Goal: Information Seeking & Learning: Learn about a topic

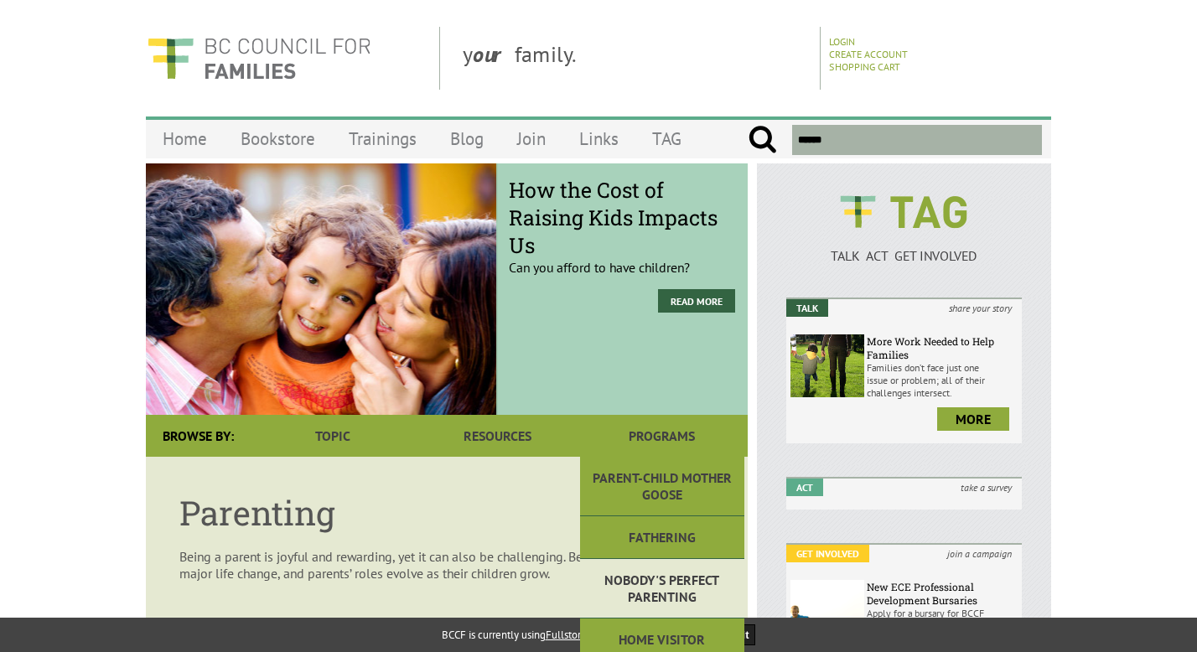
click at [645, 576] on link "Nobody's Perfect Parenting" at bounding box center [662, 588] width 164 height 59
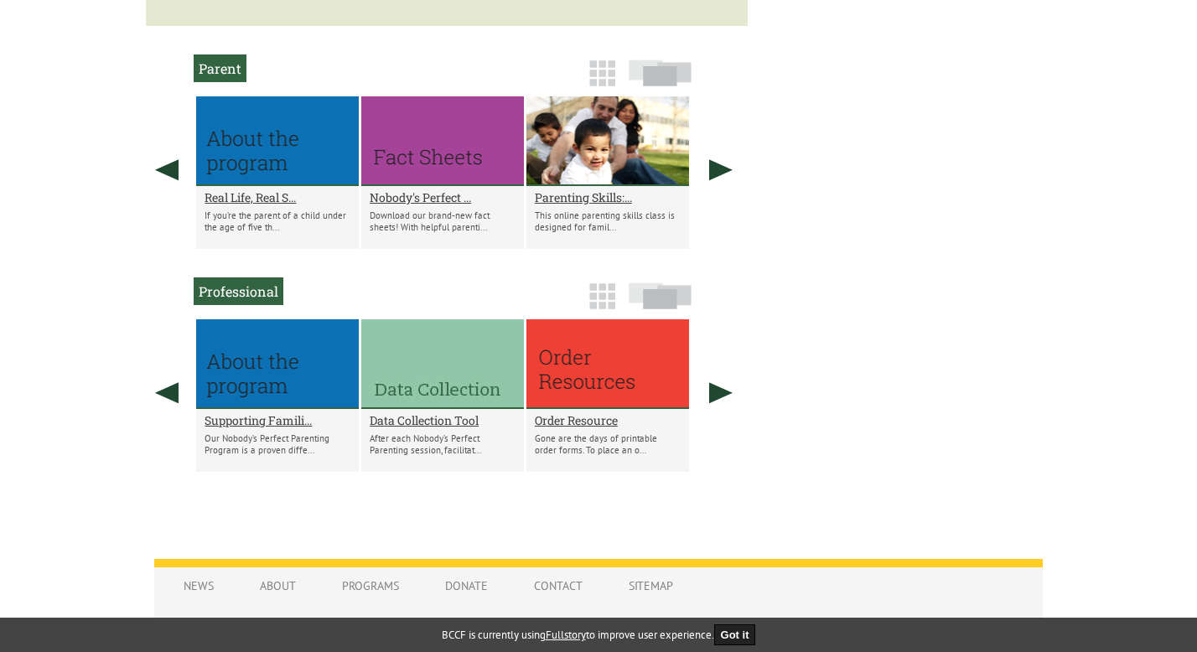
scroll to position [927, 0]
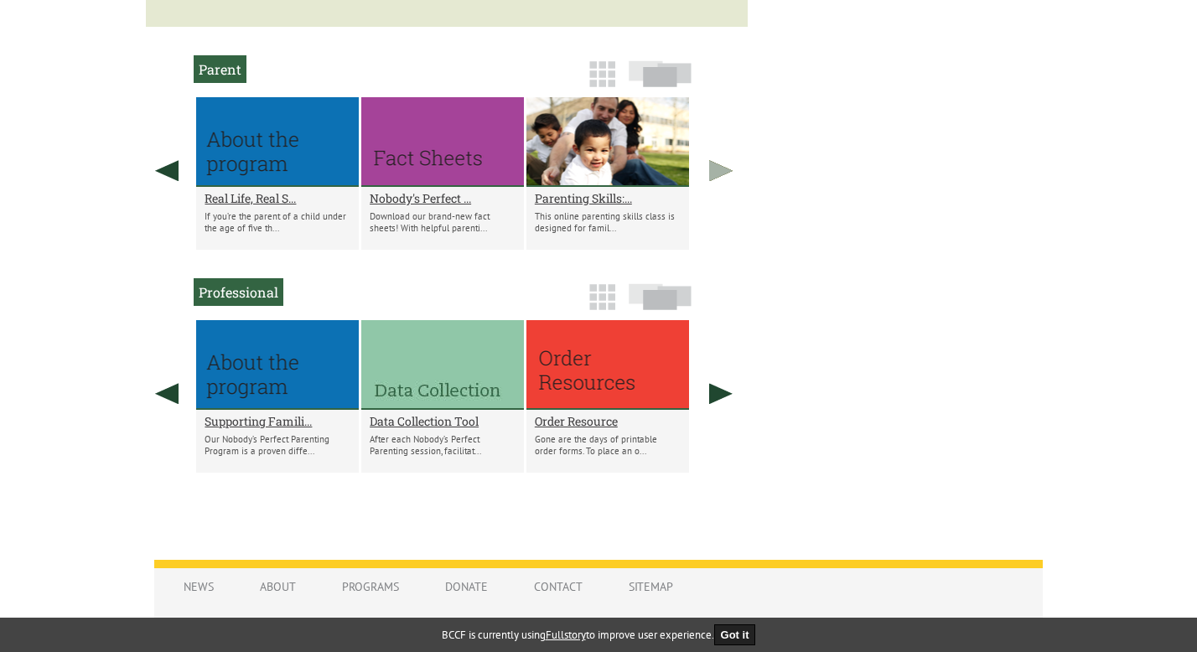
click at [715, 184] on link at bounding box center [721, 170] width 42 height 147
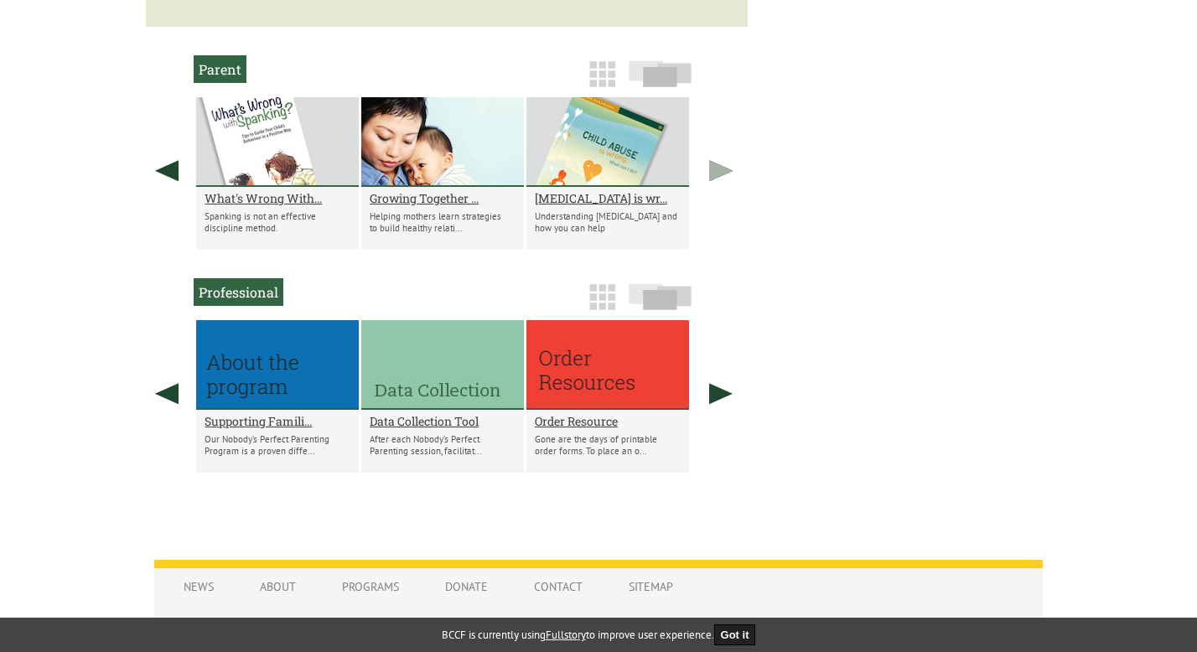
click at [715, 184] on link at bounding box center [721, 170] width 42 height 147
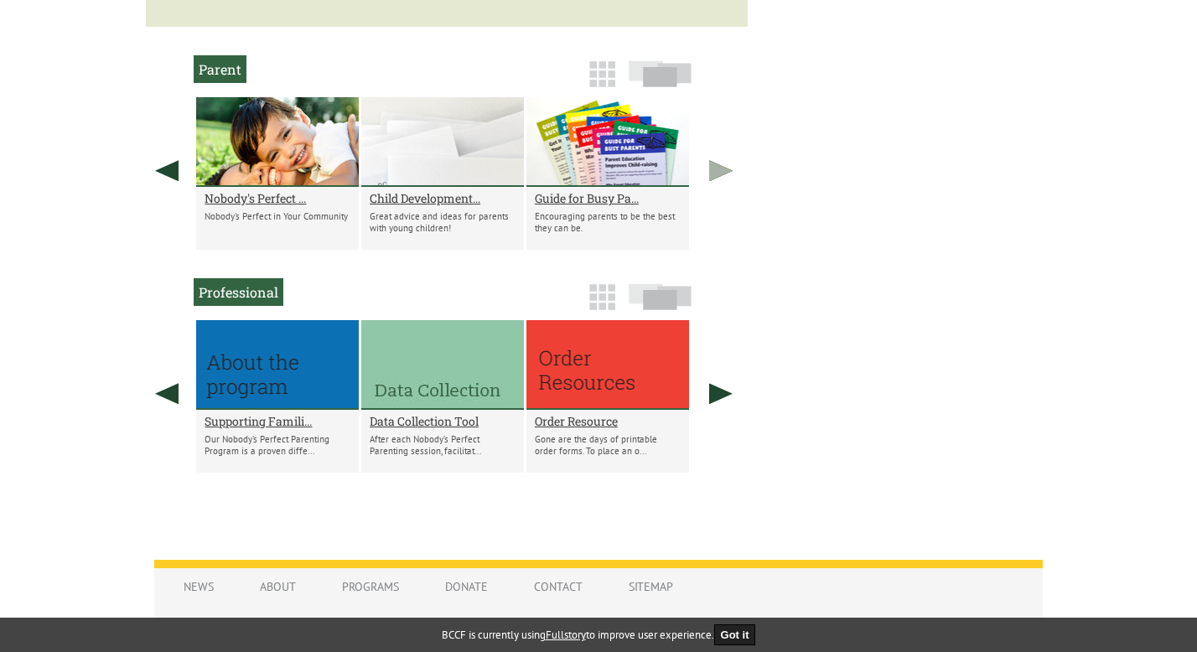
click at [715, 184] on link at bounding box center [721, 170] width 42 height 147
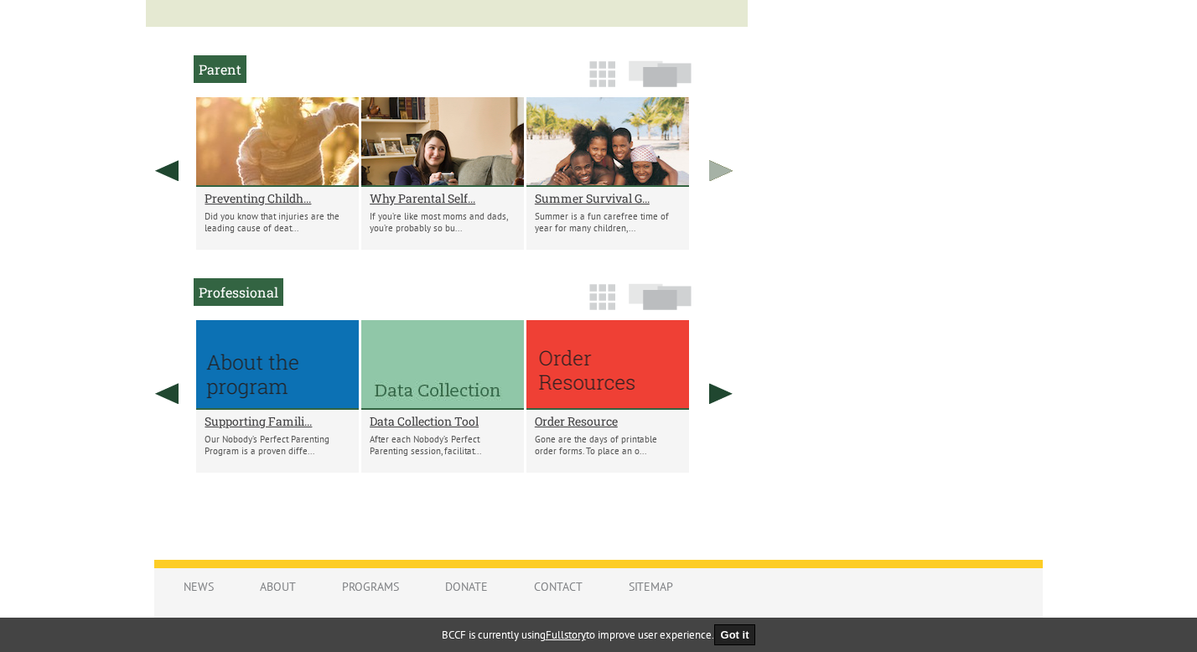
click at [715, 184] on link at bounding box center [721, 170] width 42 height 147
click at [177, 188] on link at bounding box center [167, 170] width 42 height 147
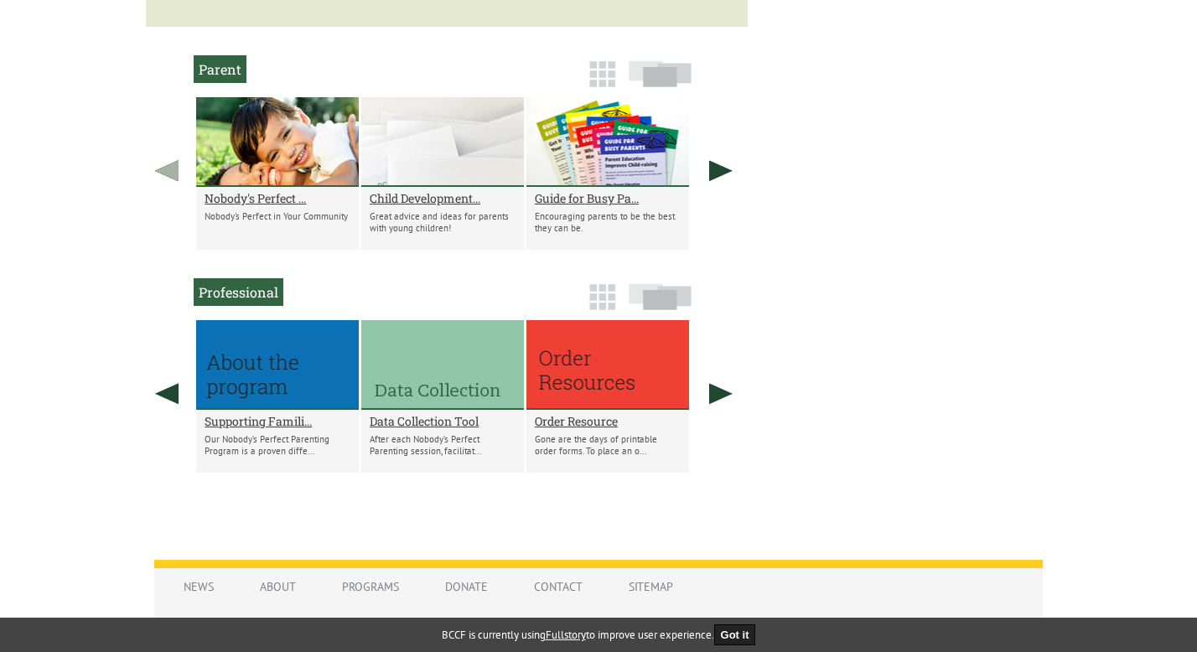
click at [176, 188] on link at bounding box center [167, 170] width 42 height 147
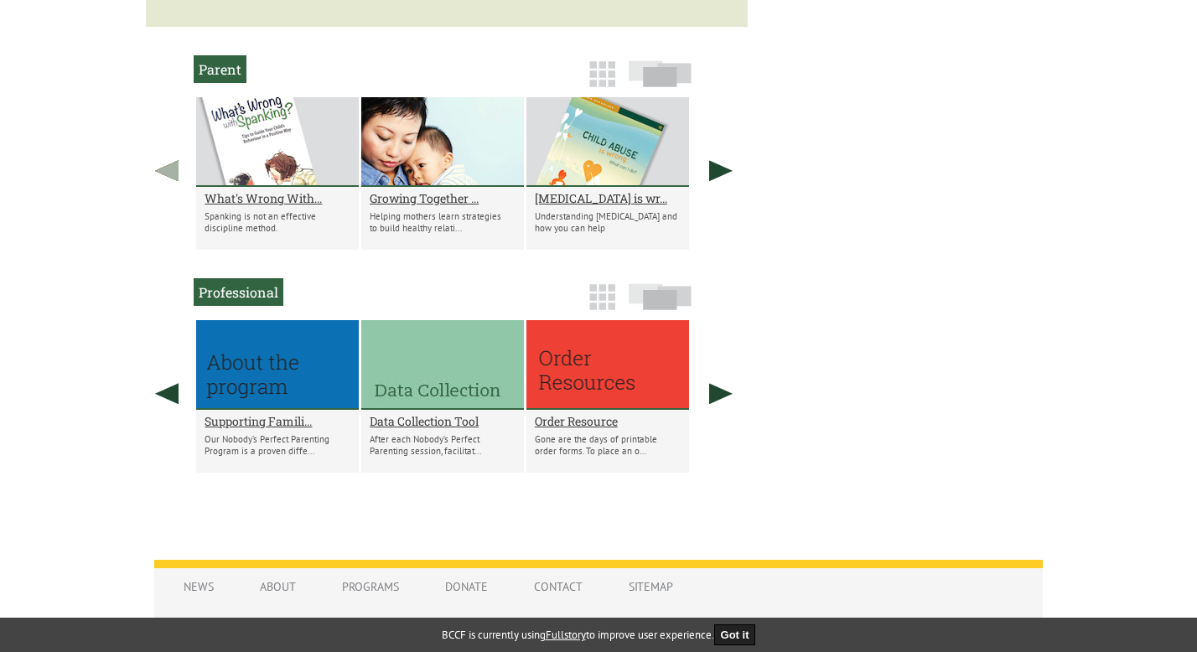
click at [176, 188] on link at bounding box center [167, 170] width 42 height 147
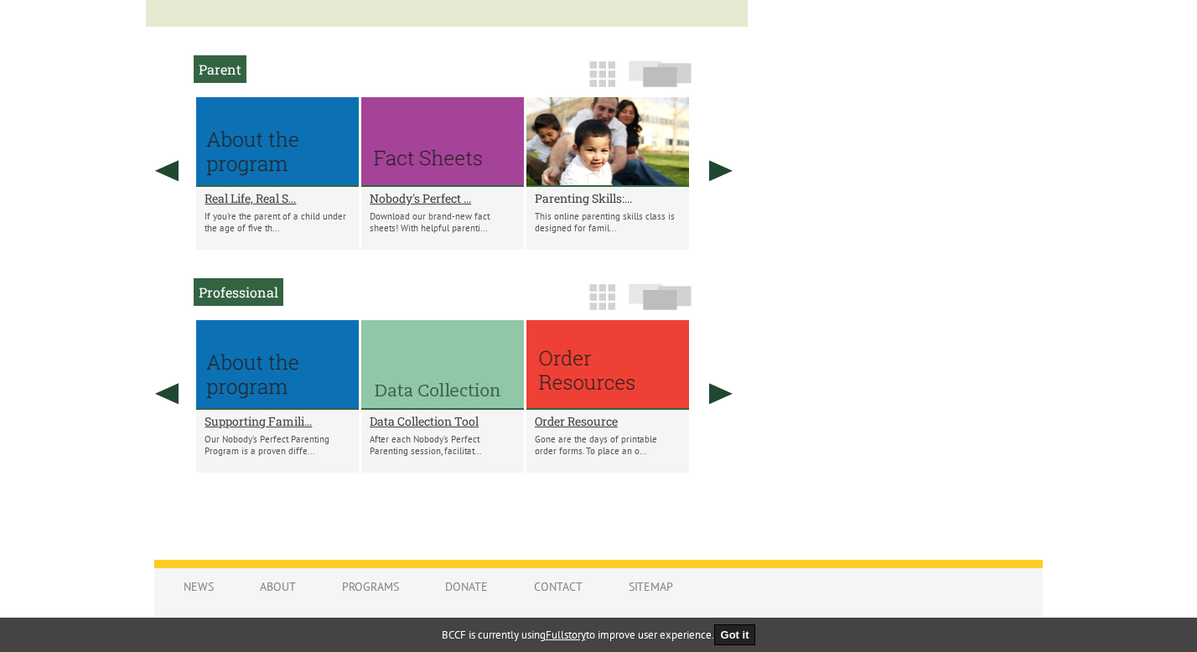
click at [614, 206] on h2 "Parenting Skills:..." at bounding box center [608, 198] width 146 height 16
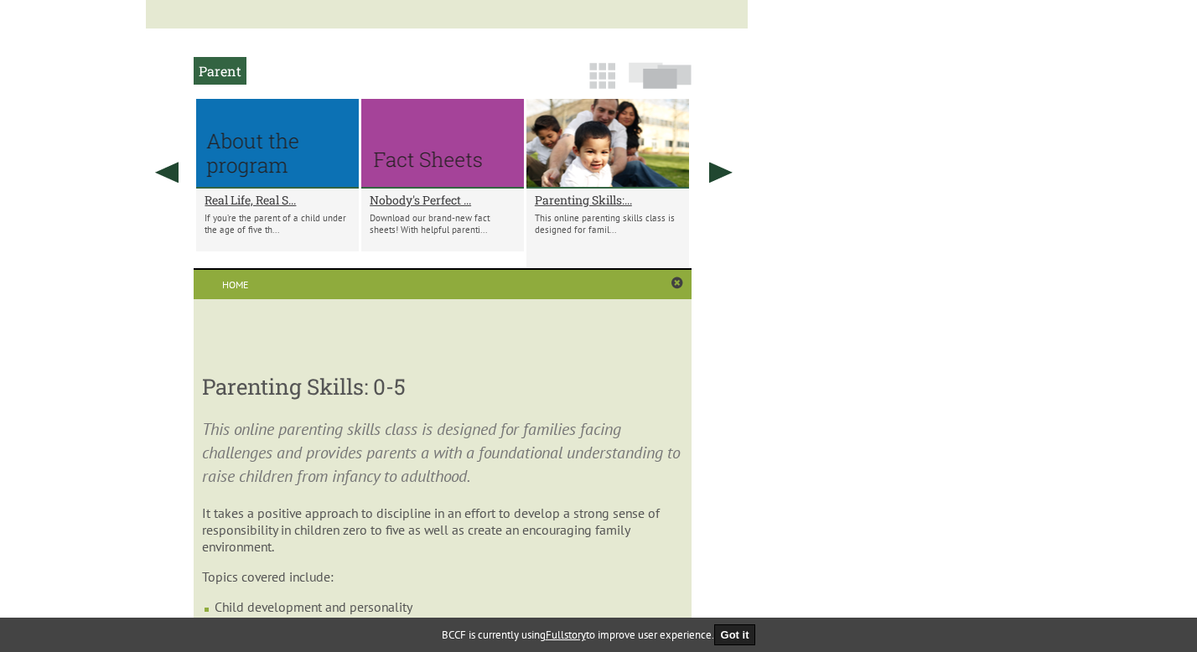
scroll to position [924, 0]
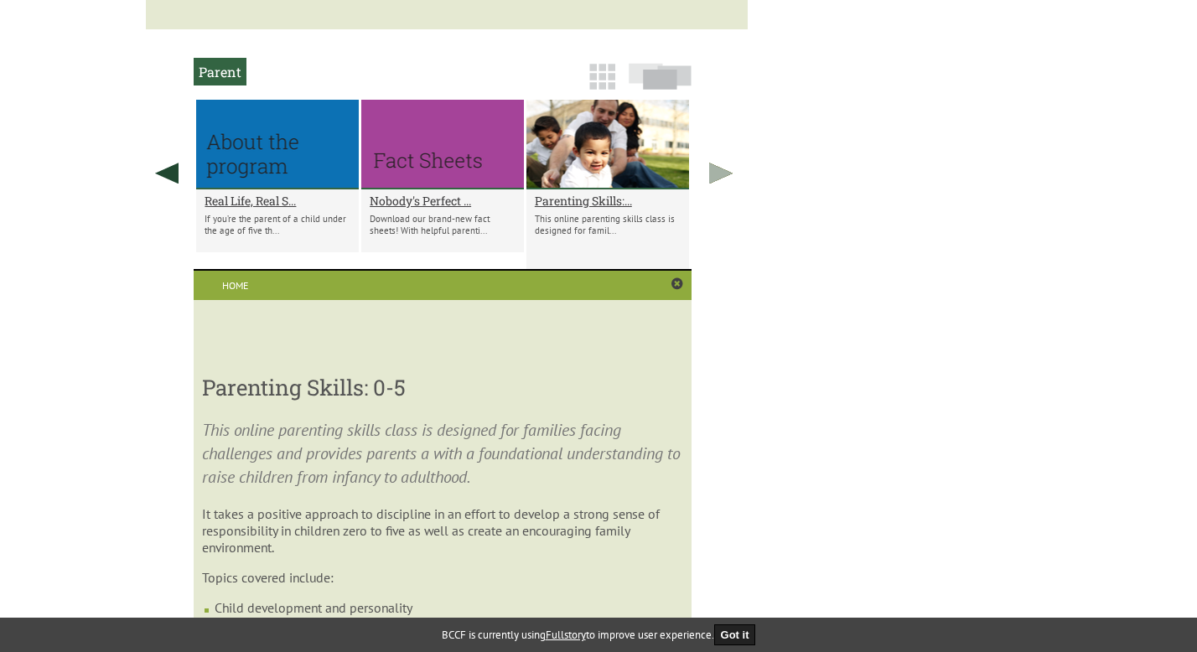
click at [710, 190] on link at bounding box center [721, 173] width 42 height 147
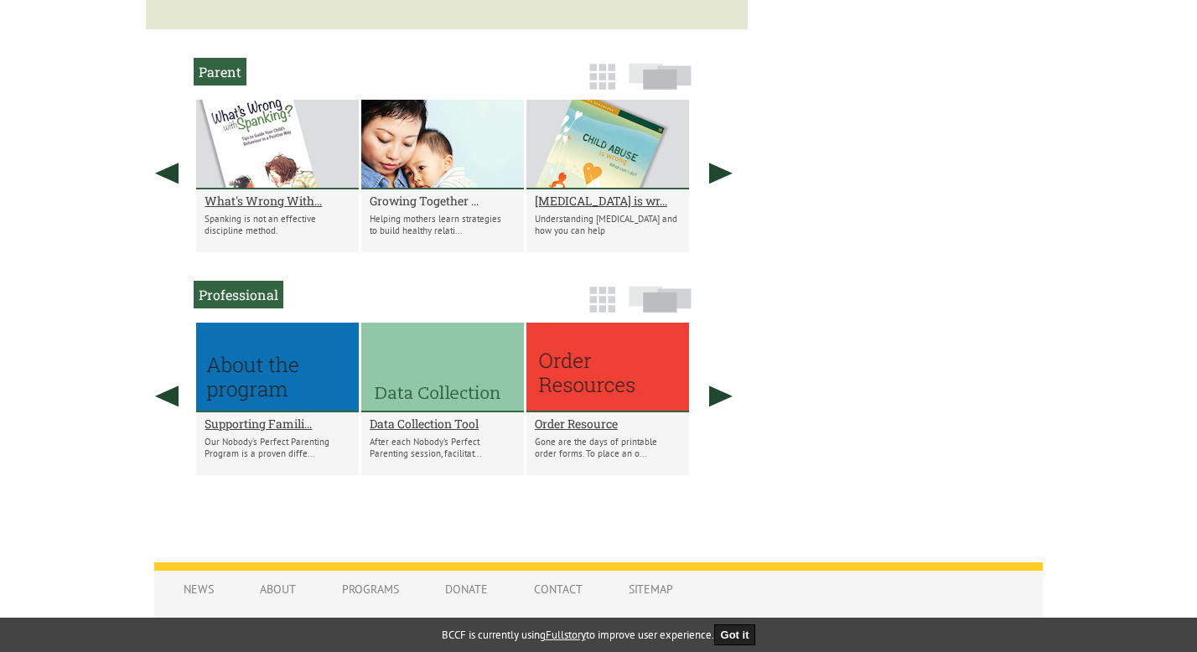
click at [403, 209] on h2 "Growing Together ..." at bounding box center [443, 201] width 146 height 16
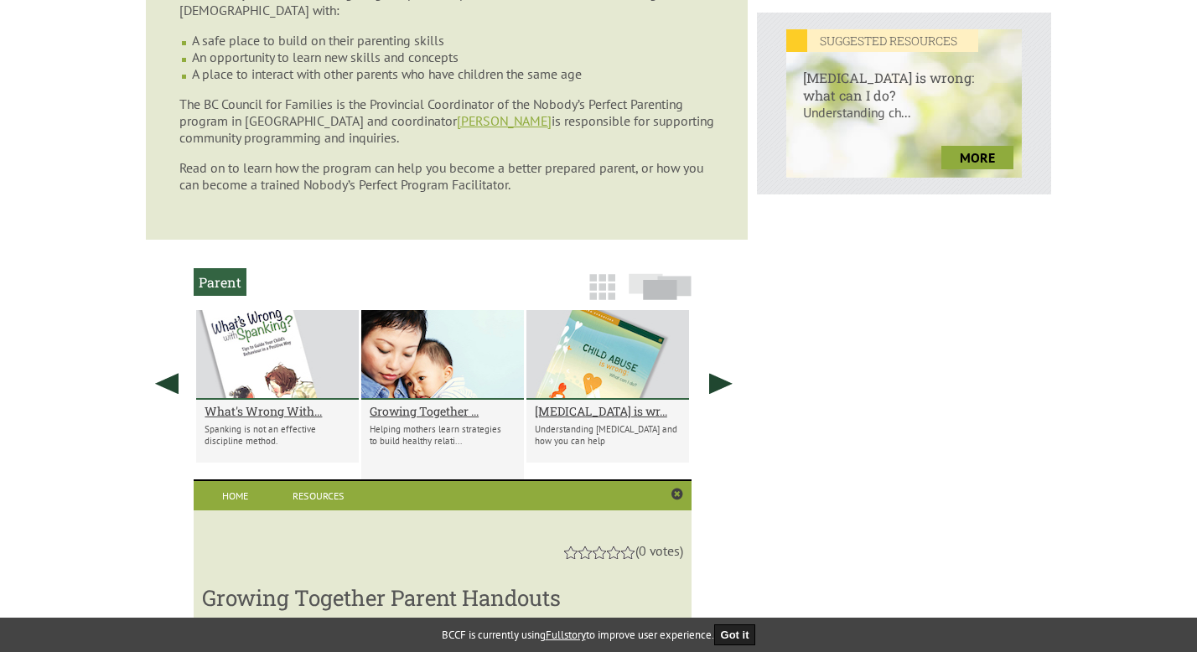
scroll to position [711, 0]
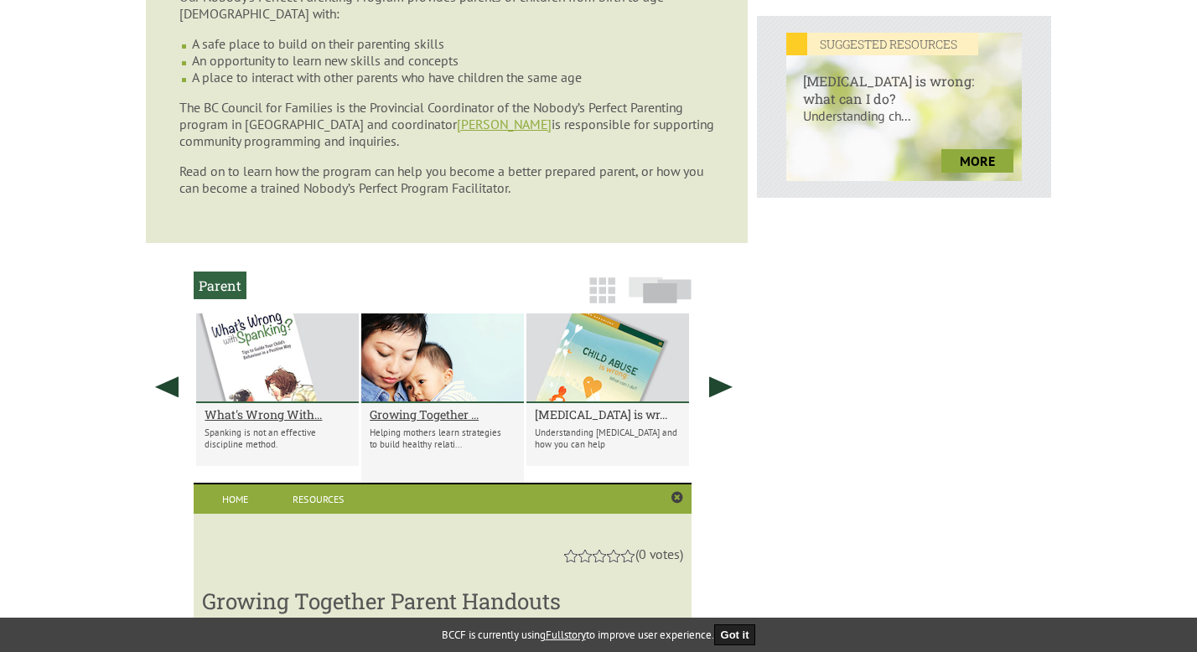
click at [607, 422] on h2 "[MEDICAL_DATA] is wr..." at bounding box center [608, 414] width 146 height 16
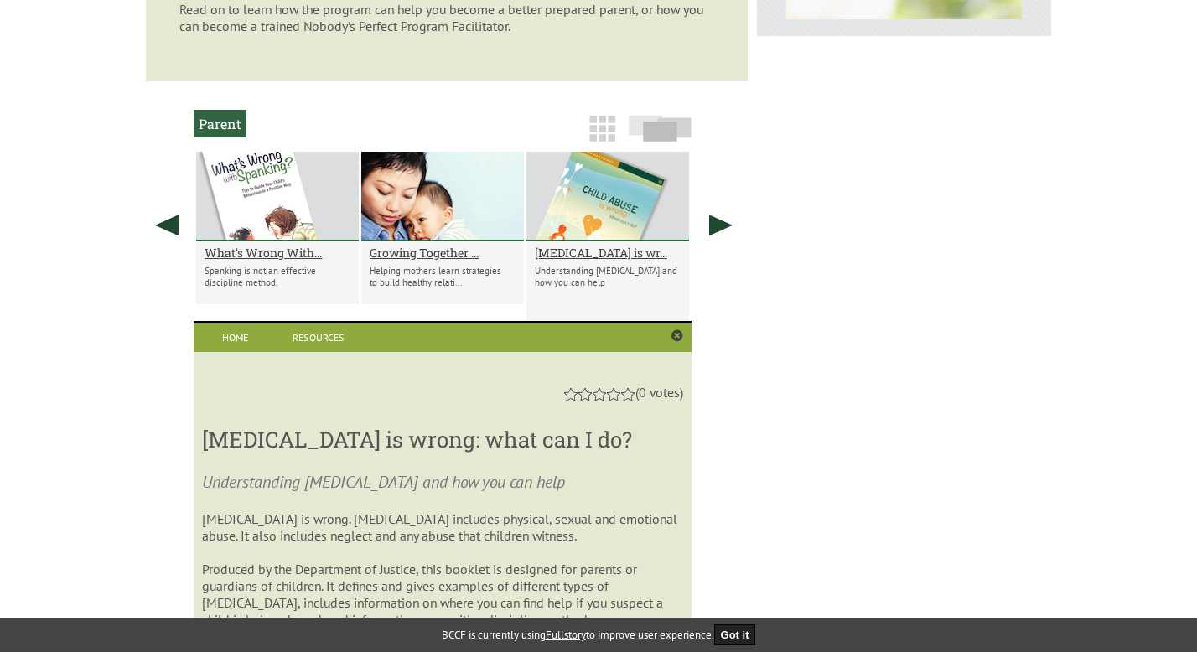
scroll to position [870, 0]
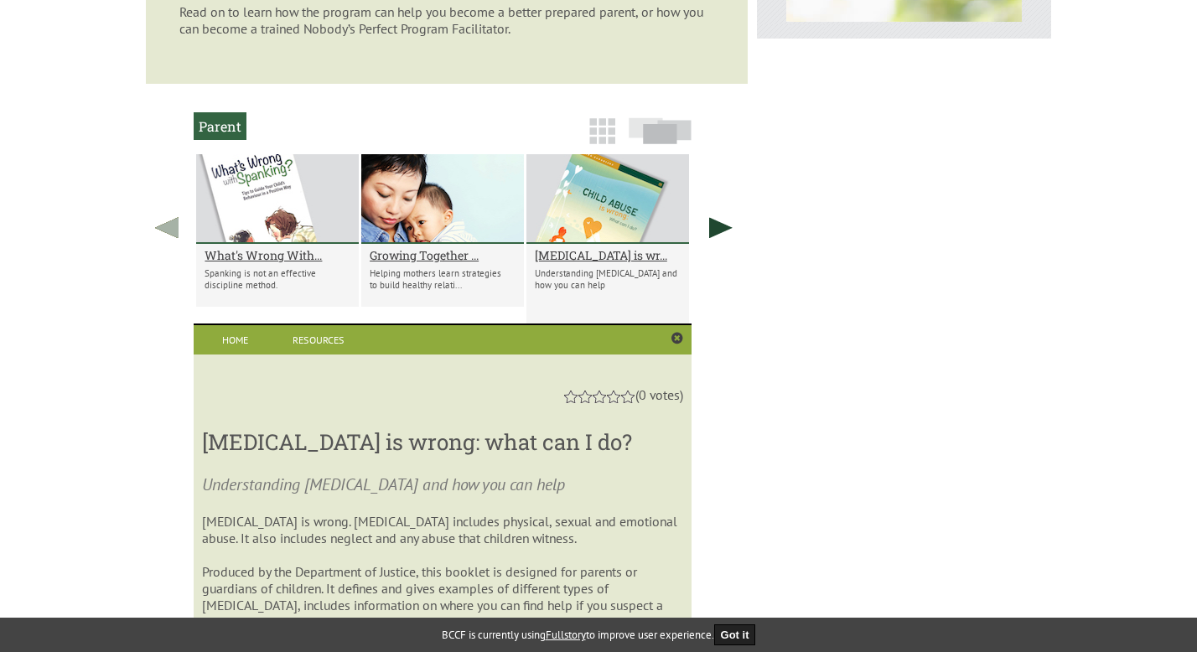
click at [171, 235] on link at bounding box center [167, 227] width 42 height 147
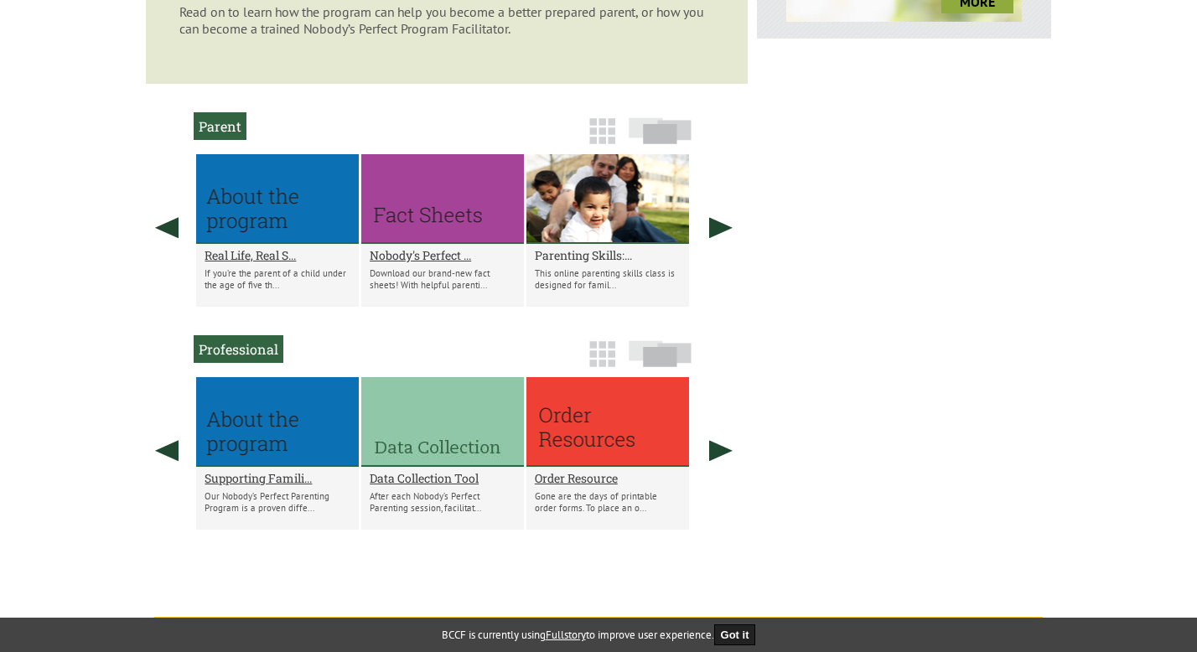
click at [607, 263] on h2 "Parenting Skills:..." at bounding box center [608, 255] width 146 height 16
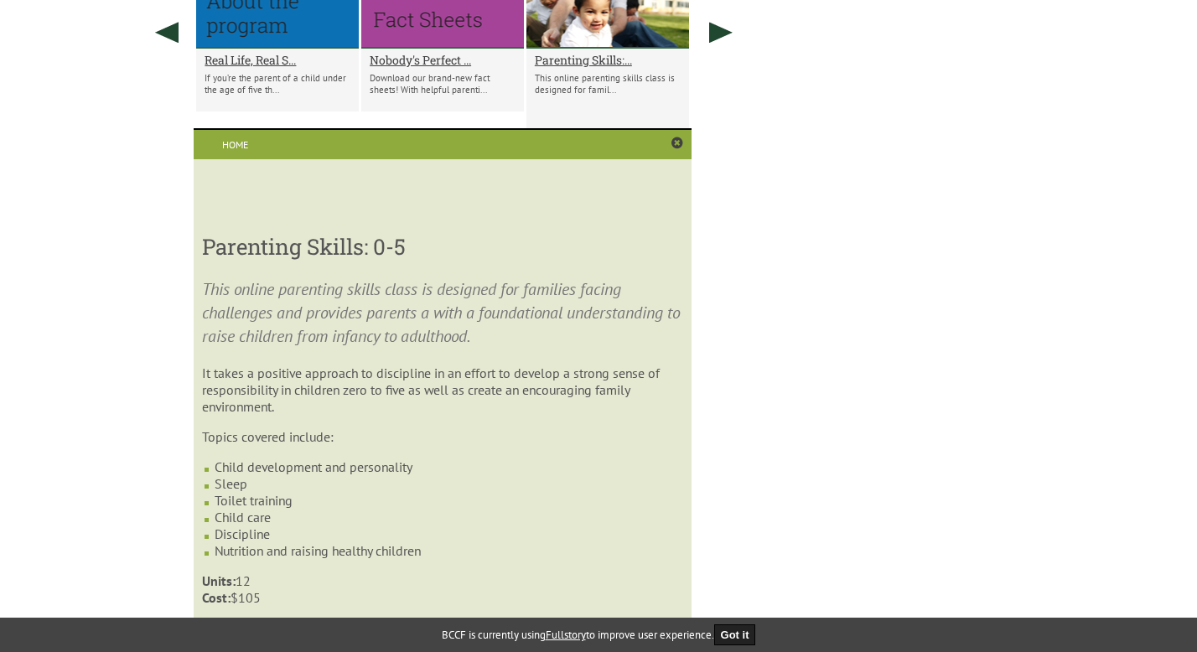
scroll to position [1071, 0]
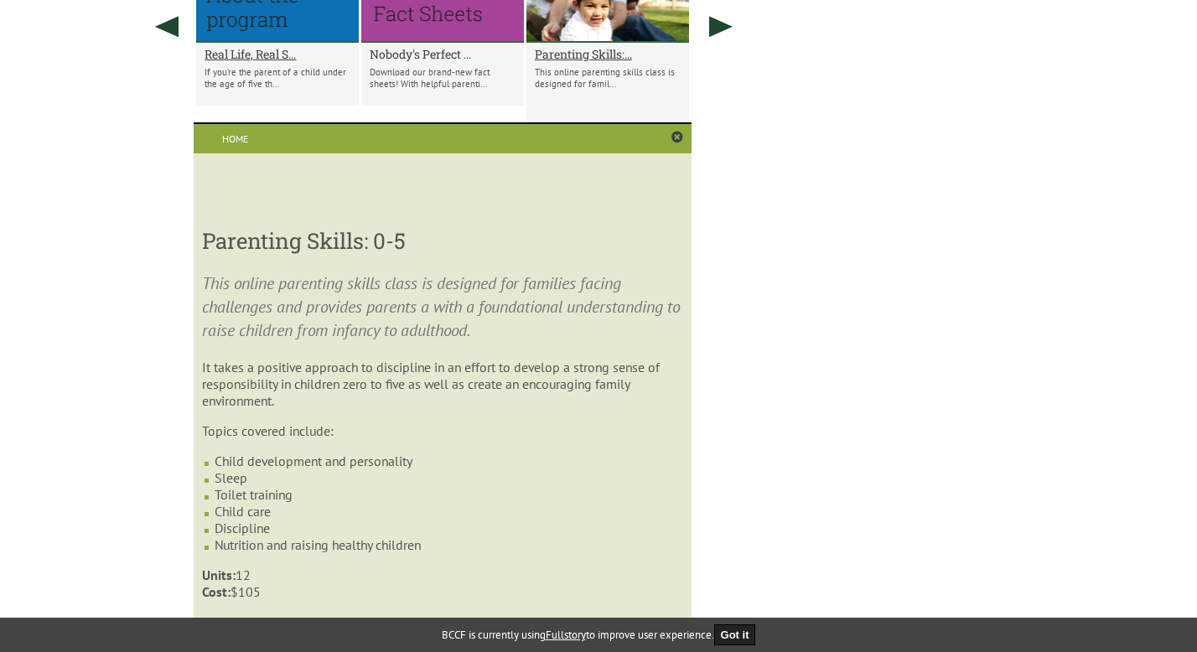
click at [433, 62] on h2 "Nobody's Perfect ..." at bounding box center [443, 54] width 146 height 16
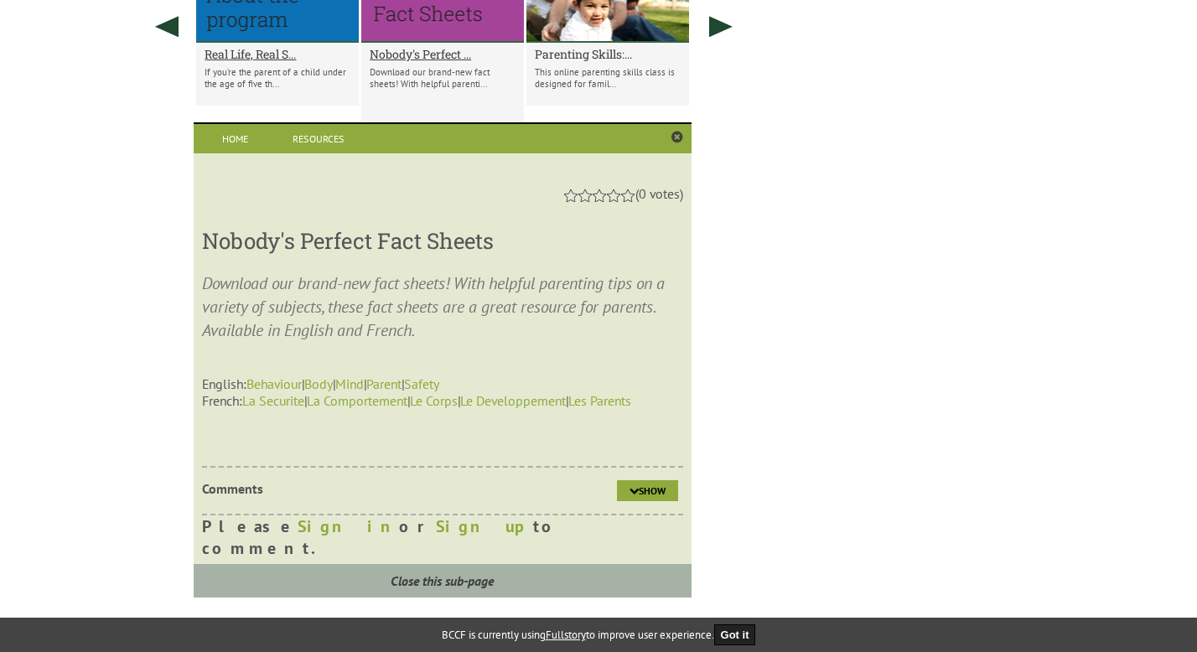
click at [566, 62] on h2 "Parenting Skills:..." at bounding box center [608, 54] width 146 height 16
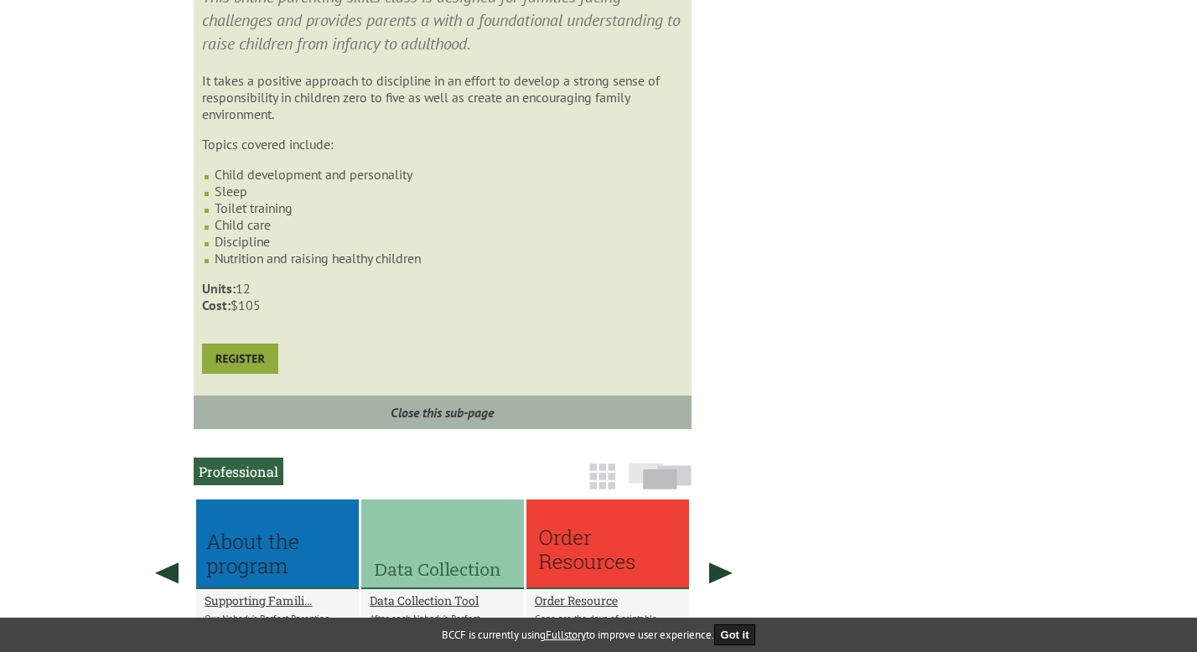
scroll to position [1358, 0]
click at [251, 373] on img at bounding box center [240, 358] width 76 height 30
